Goal: Task Accomplishment & Management: Manage account settings

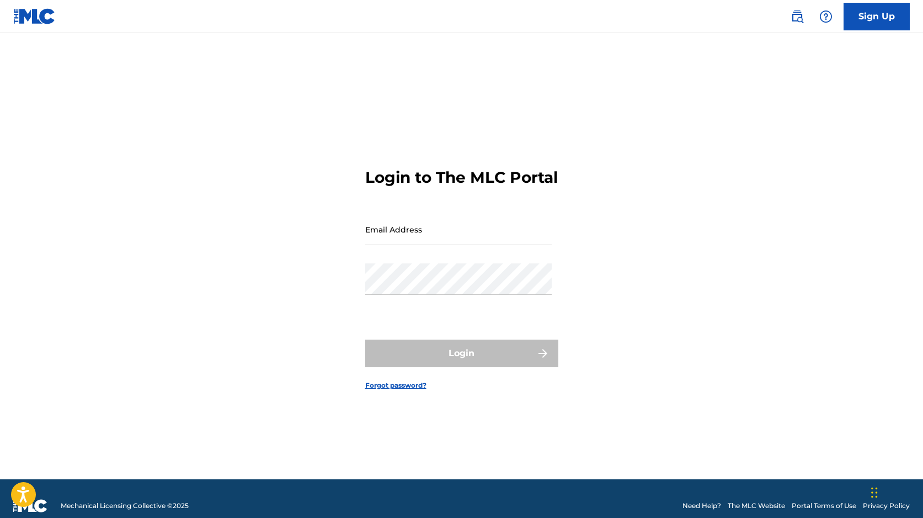
click at [412, 228] on input "Email Address" at bounding box center [458, 229] width 187 height 31
type input "[EMAIL_ADDRESS][DOMAIN_NAME]"
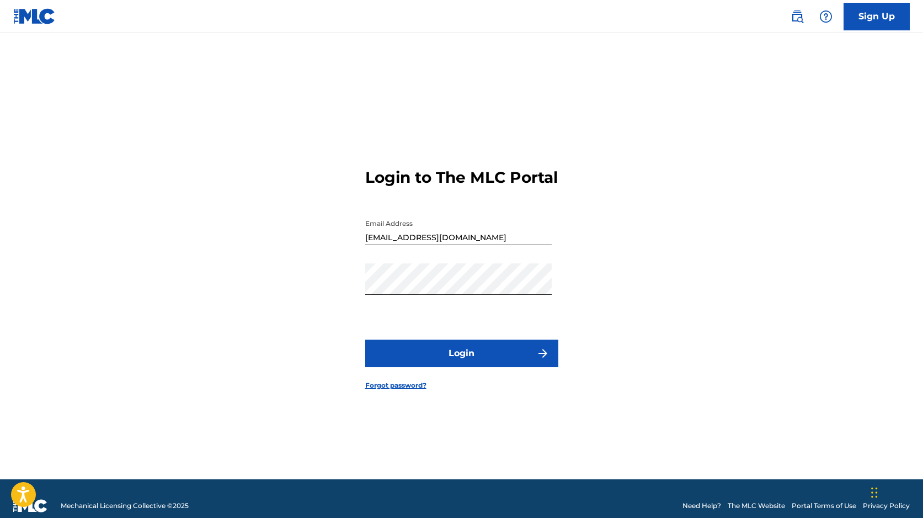
click at [456, 357] on button "Login" at bounding box center [461, 353] width 193 height 28
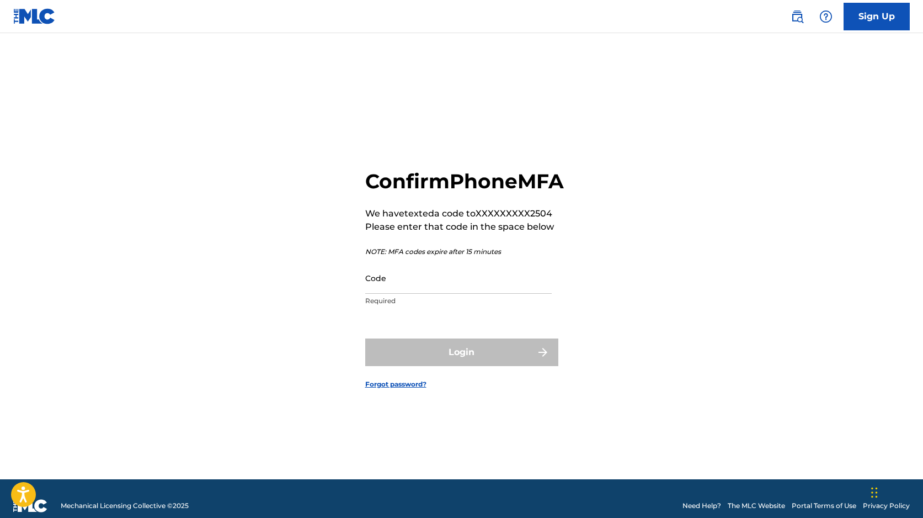
click at [385, 294] on input "Code" at bounding box center [458, 277] width 187 height 31
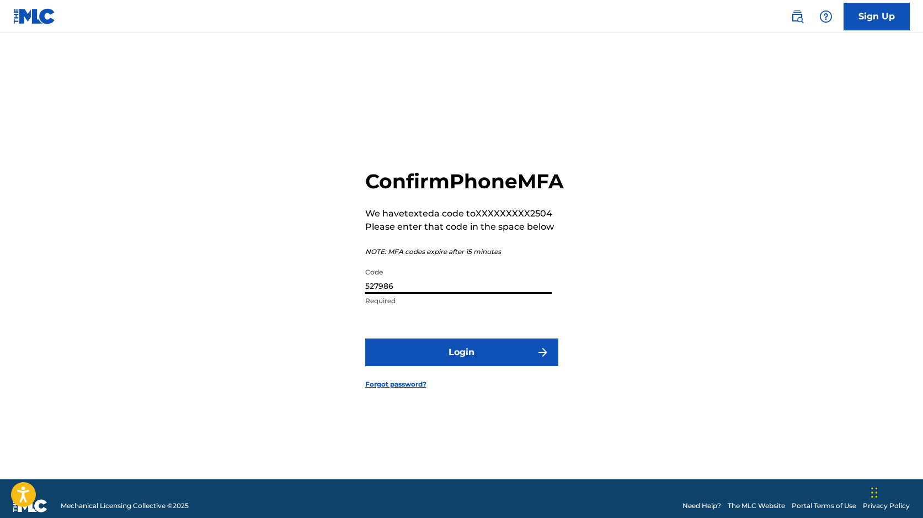
type input "527986"
click at [435, 350] on button "Login" at bounding box center [461, 352] width 193 height 28
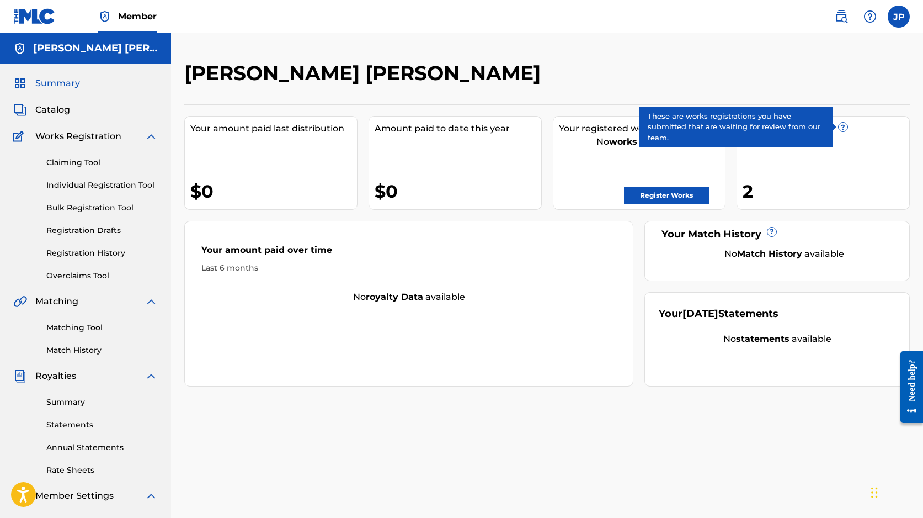
click at [843, 123] on span "?" at bounding box center [843, 127] width 9 height 9
click at [845, 129] on span "?" at bounding box center [843, 127] width 9 height 9
